Goal: Task Accomplishment & Management: Use online tool/utility

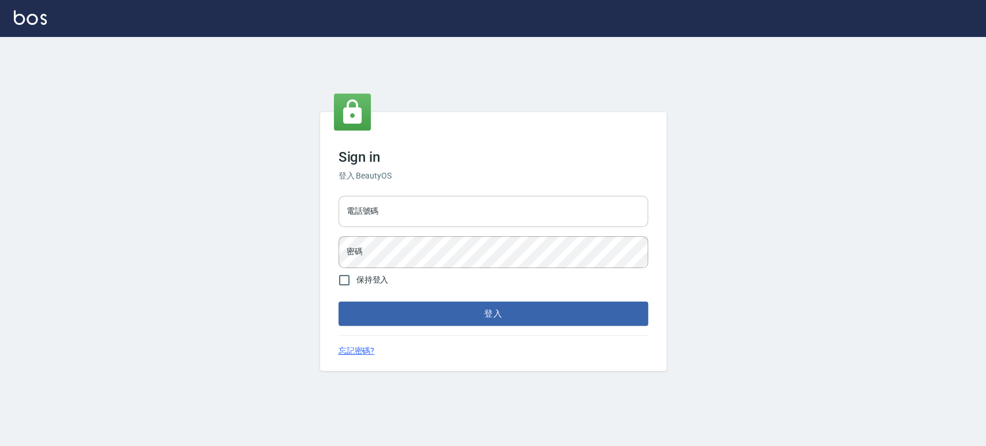
click at [378, 220] on input "電話號碼" at bounding box center [493, 211] width 310 height 31
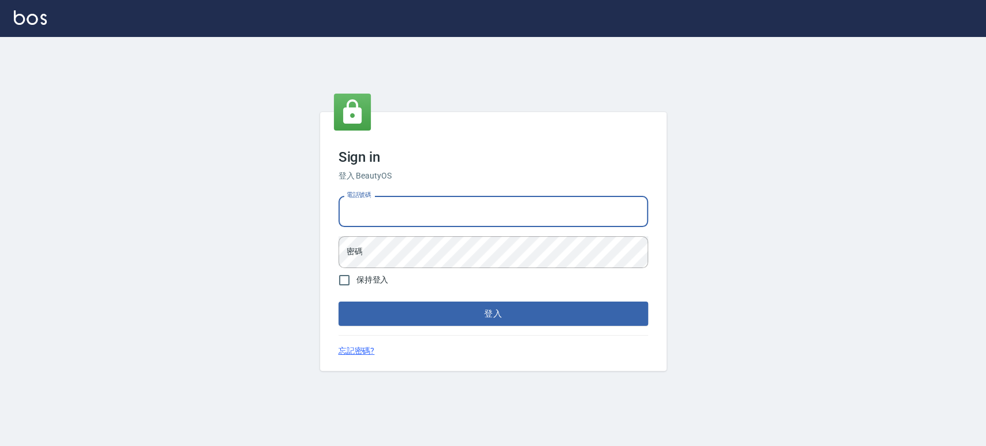
type input "0989189977"
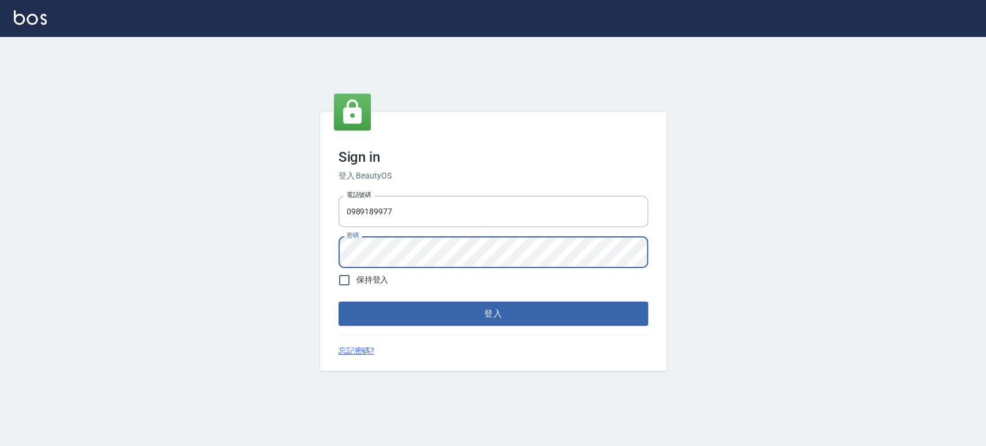
click at [338, 302] on button "登入" at bounding box center [493, 314] width 310 height 24
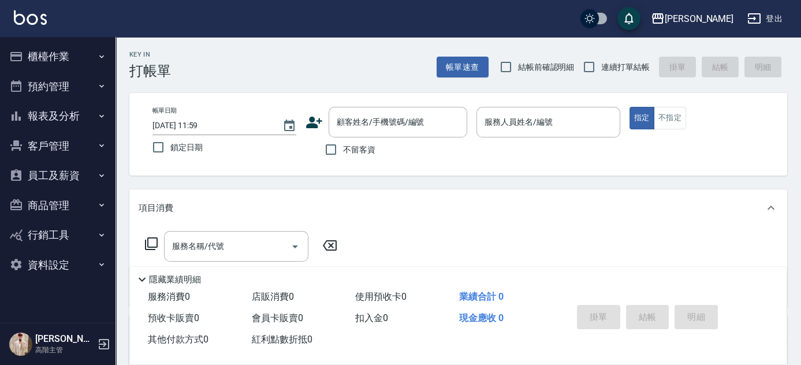
drag, startPoint x: 964, startPoint y: 0, endPoint x: 605, endPoint y: 184, distance: 402.8
click at [605, 184] on div "Key In 打帳單 帳單速查 結帳前確認明細 連續打單結帳 掛單 結帳 明細 帳單日期 [DATE] 11:59 鎖定日期 顧客姓名/手機號碼/編號 顧客姓…" at bounding box center [459, 300] width 686 height 527
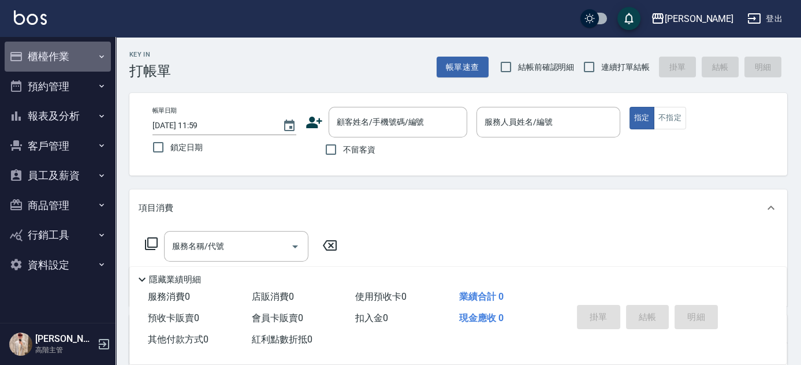
click at [63, 52] on button "櫃檯作業" at bounding box center [58, 57] width 106 height 30
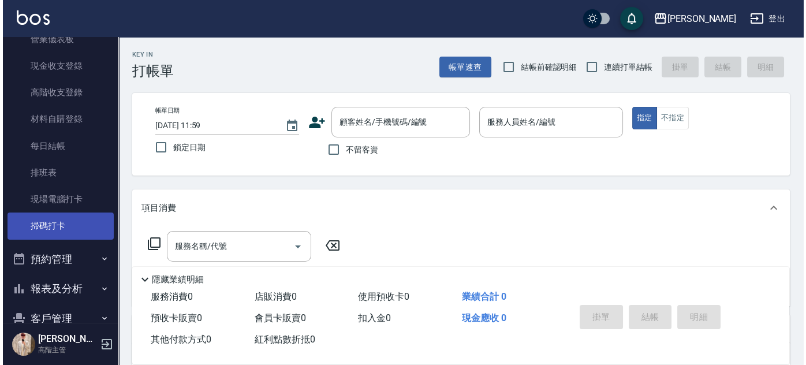
scroll to position [262, 0]
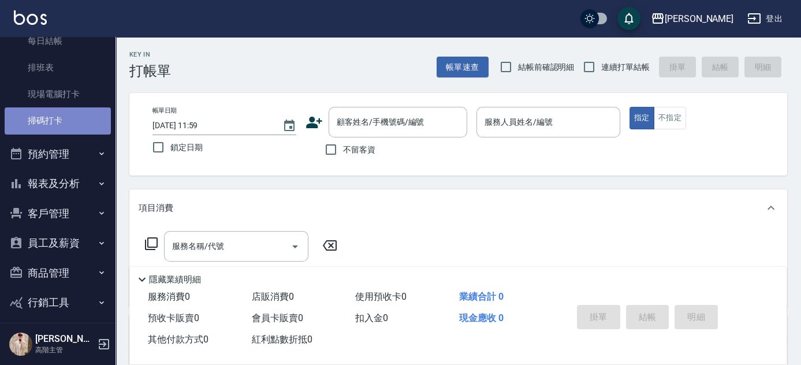
click at [84, 117] on link "掃碼打卡" at bounding box center [58, 120] width 106 height 27
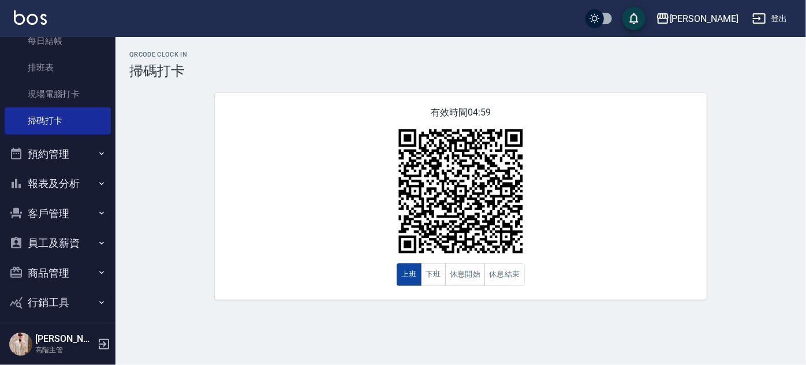
click at [410, 277] on button "上班" at bounding box center [409, 274] width 25 height 23
click at [427, 276] on button "下班" at bounding box center [433, 274] width 25 height 23
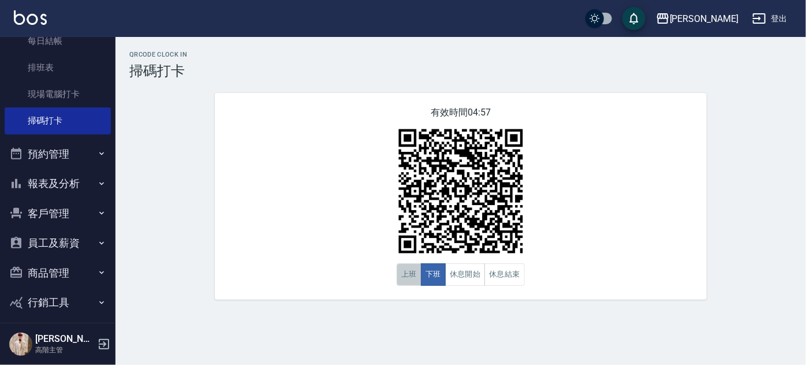
click at [407, 281] on button "上班" at bounding box center [409, 274] width 25 height 23
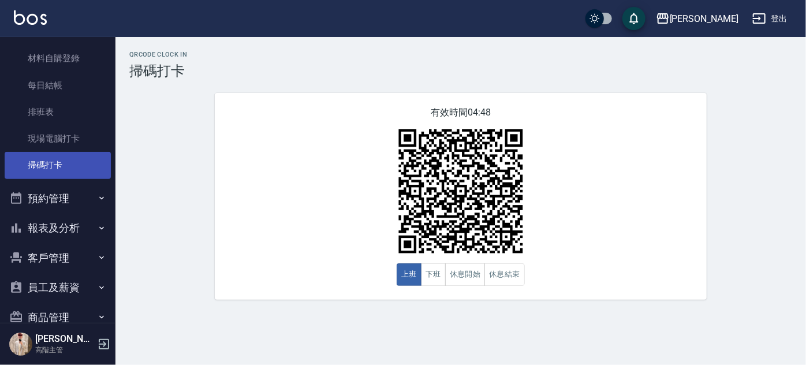
scroll to position [262, 0]
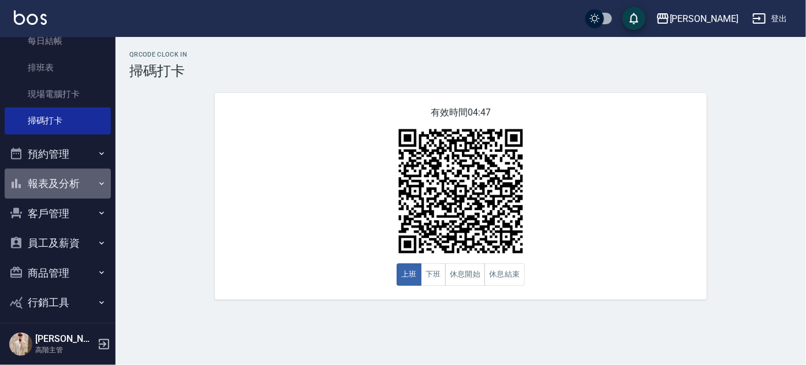
click at [73, 186] on button "報表及分析" at bounding box center [58, 184] width 106 height 30
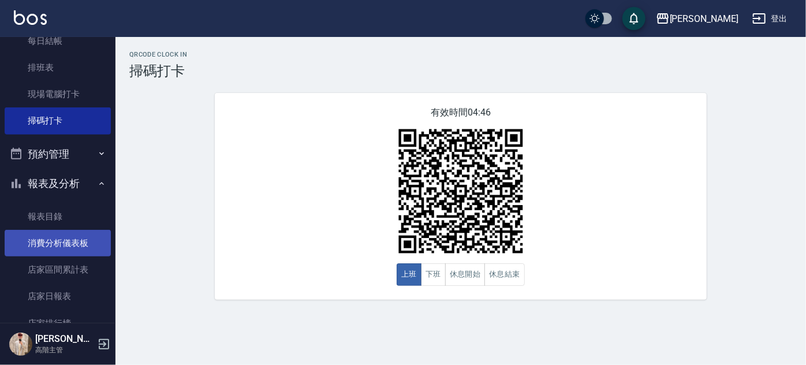
scroll to position [315, 0]
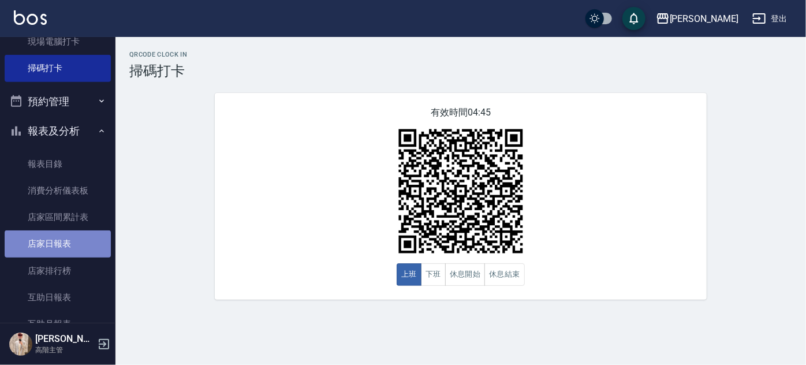
click at [77, 243] on link "店家日報表" at bounding box center [58, 243] width 106 height 27
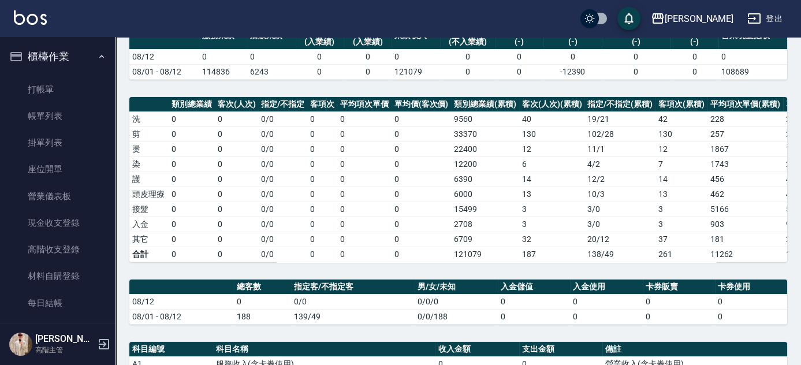
scroll to position [157, 0]
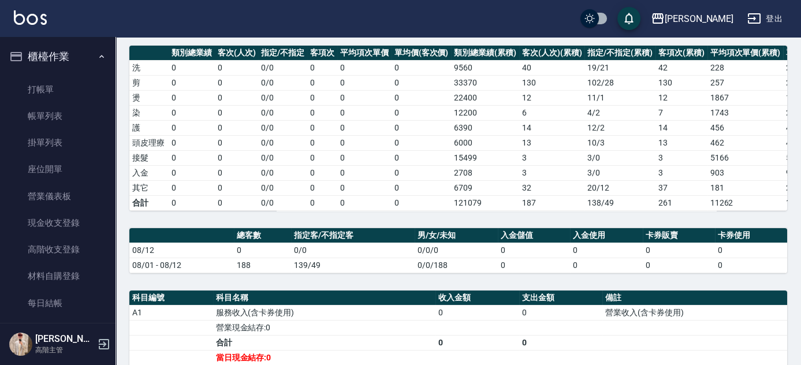
click at [37, 18] on img at bounding box center [30, 17] width 33 height 14
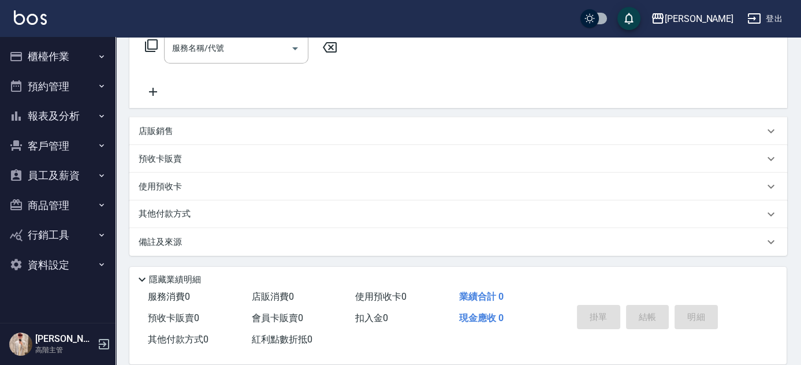
scroll to position [199, 0]
